Goal: Find specific page/section: Find specific page/section

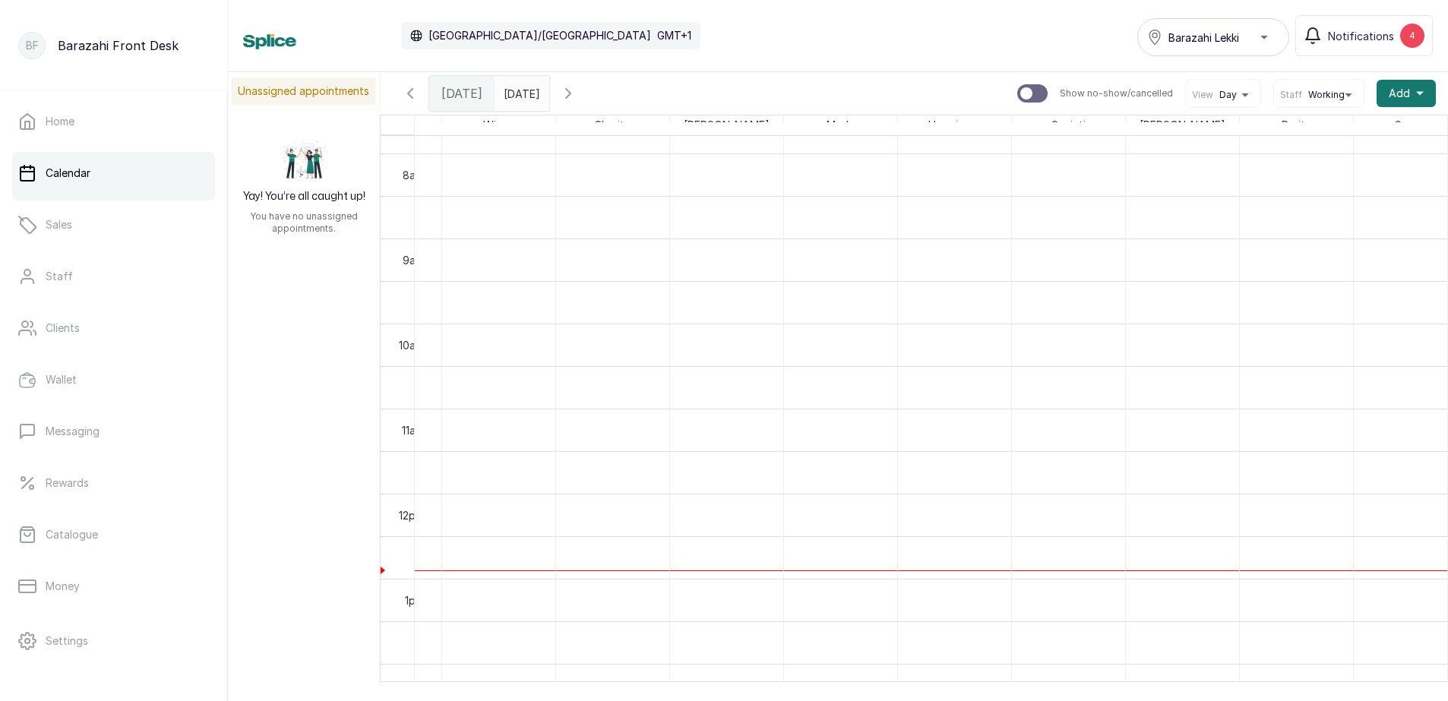
scroll to position [0, 315]
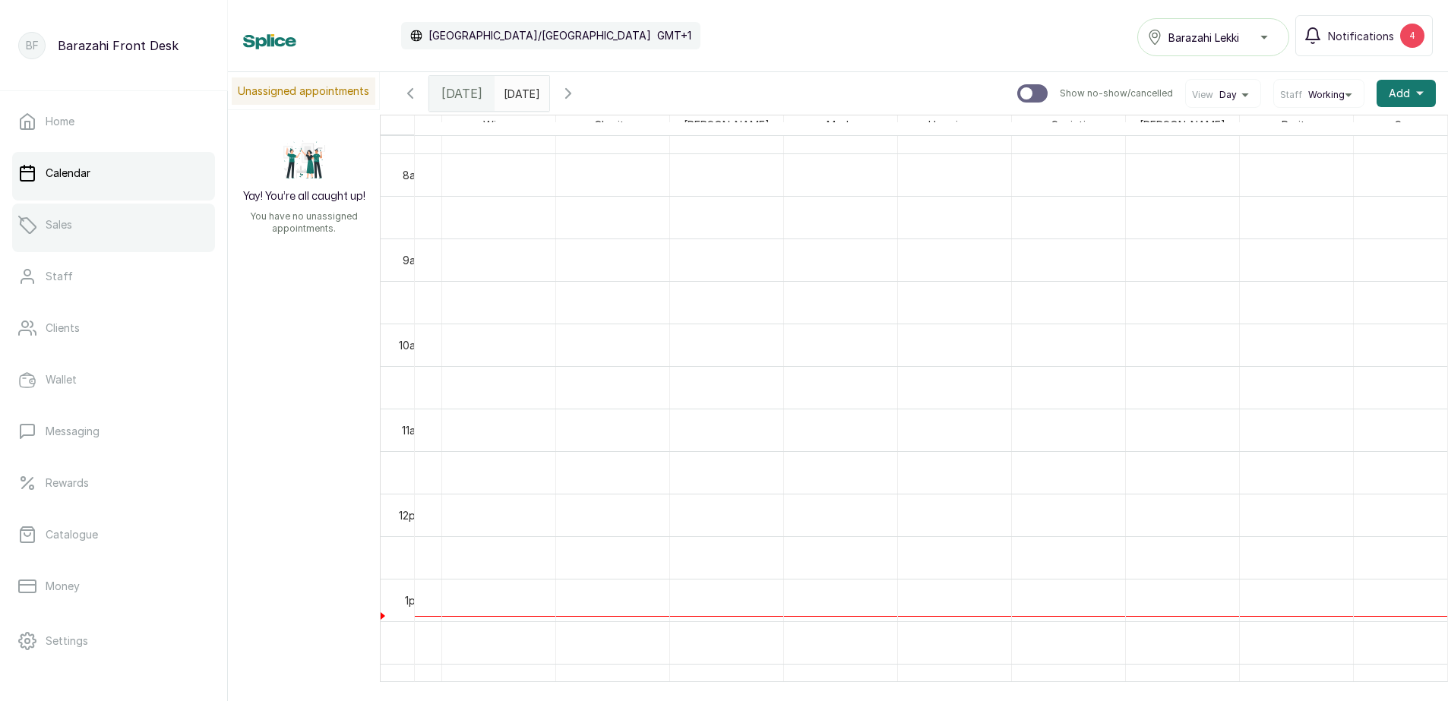
click at [27, 223] on icon at bounding box center [27, 225] width 18 height 18
